Goal: Task Accomplishment & Management: Complete application form

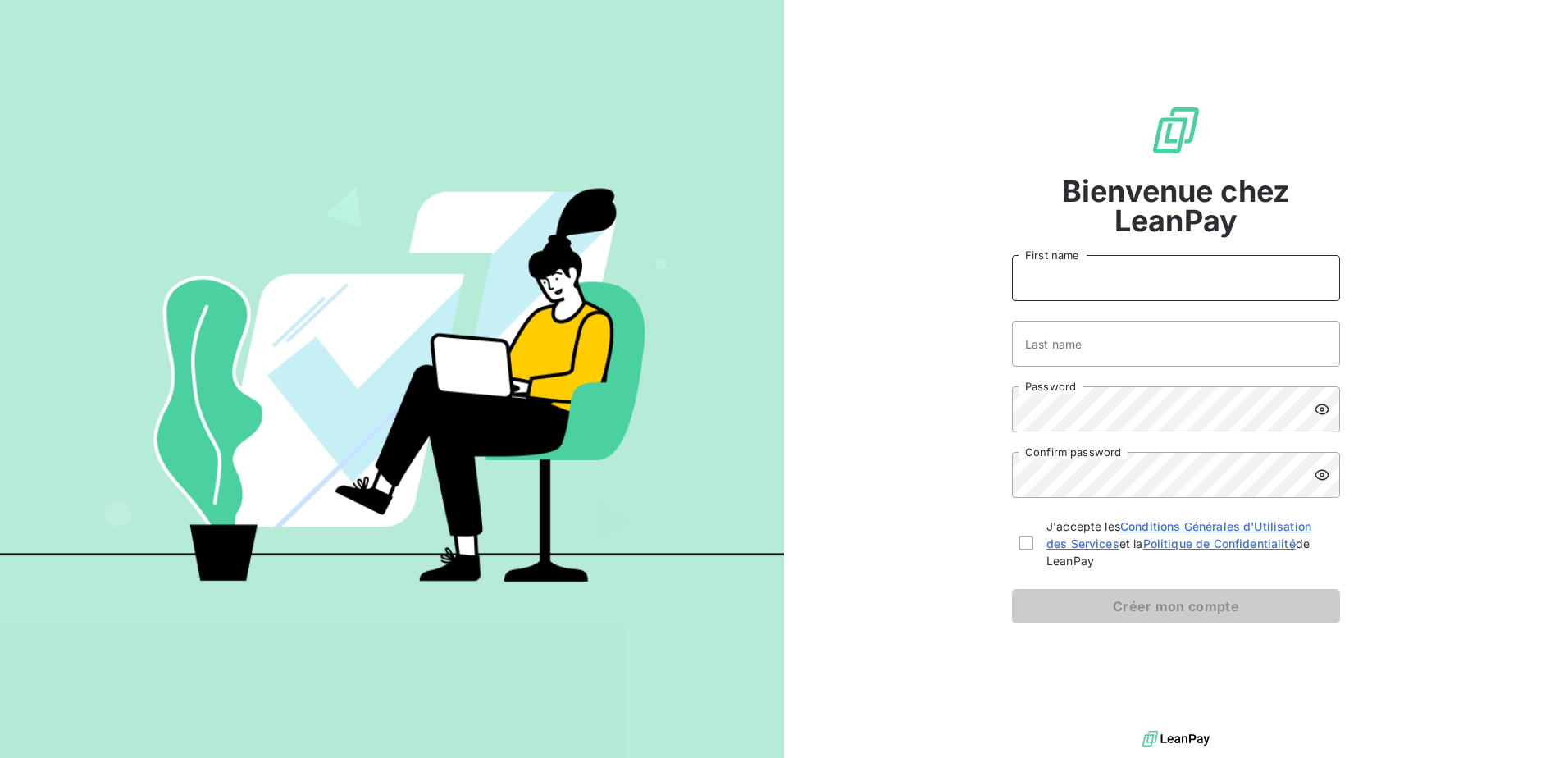
click at [1103, 260] on input "First name" at bounding box center [1176, 278] width 328 height 46
type input "[PERSON_NAME]"
click at [1073, 348] on input "Last name" at bounding box center [1176, 343] width 328 height 46
type input "Tang"
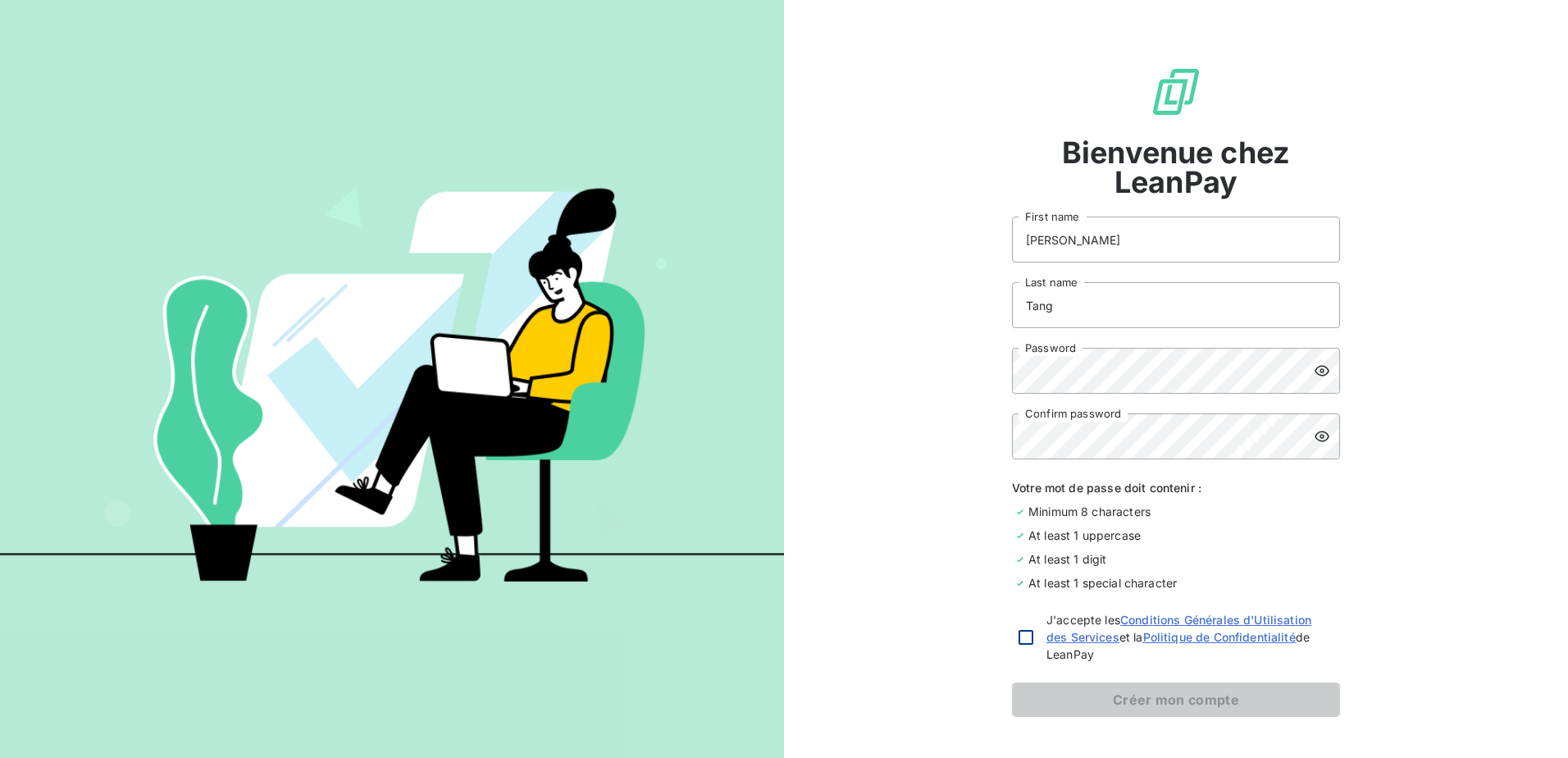
click at [1020, 638] on div at bounding box center [1026, 637] width 15 height 15
checkbox input "true"
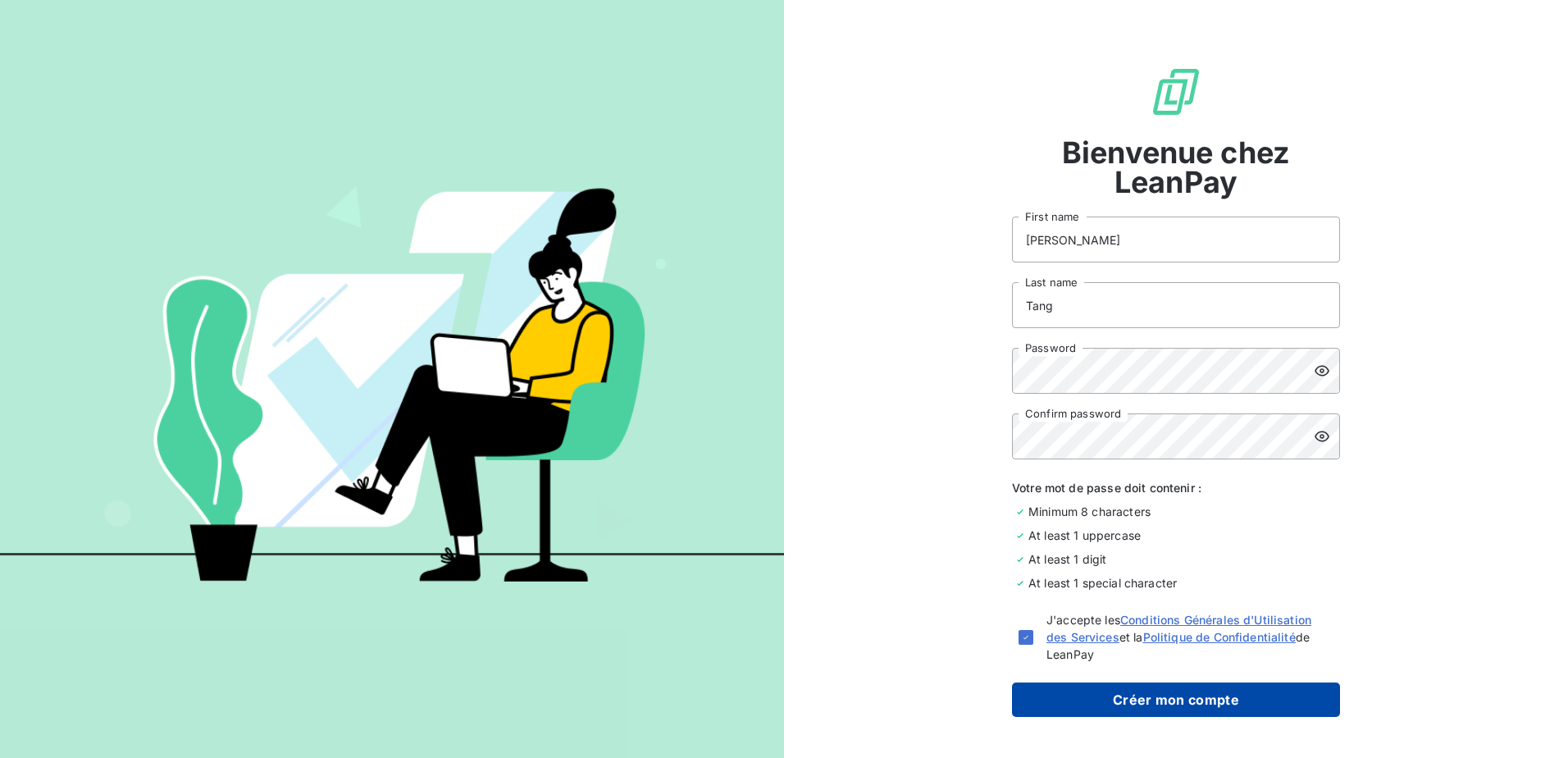
click at [1086, 712] on button "Créer mon compte" at bounding box center [1176, 700] width 328 height 35
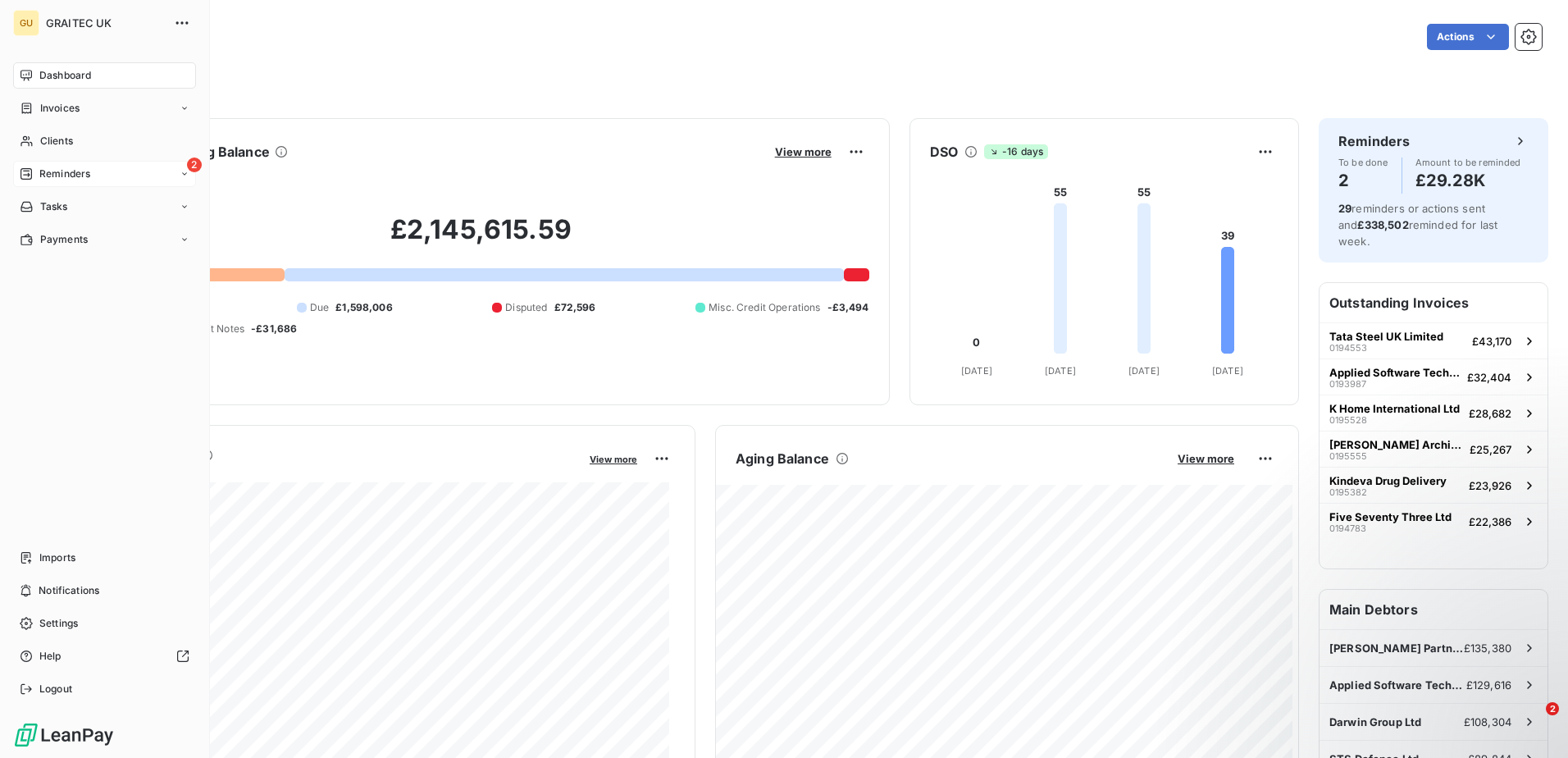
click at [30, 174] on icon at bounding box center [26, 174] width 13 height 13
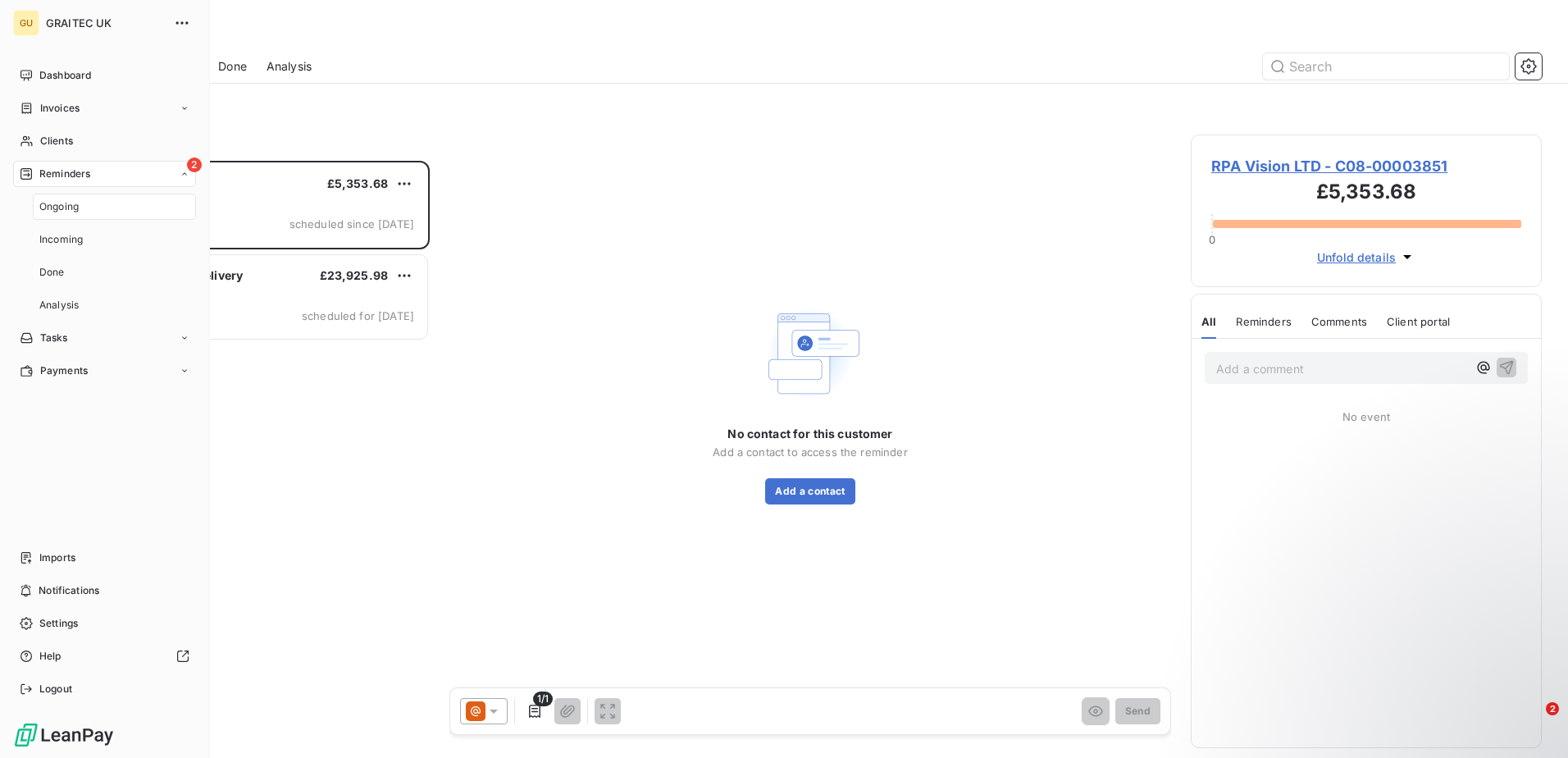
scroll to position [585, 339]
